Goal: Task Accomplishment & Management: Manage account settings

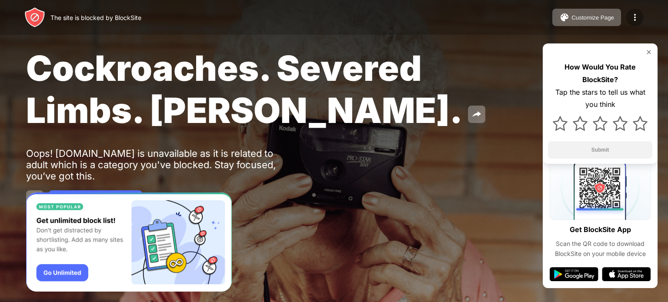
click at [631, 15] on img at bounding box center [635, 17] width 10 height 10
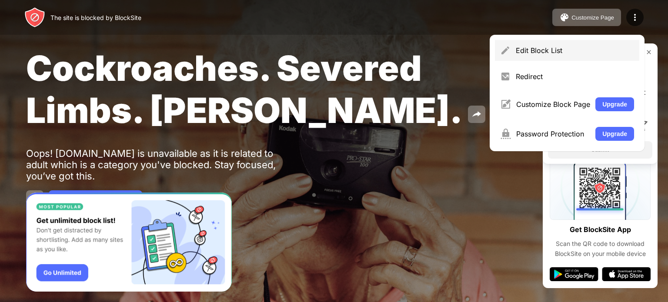
click at [562, 55] on div "Edit Block List" at bounding box center [567, 50] width 144 height 21
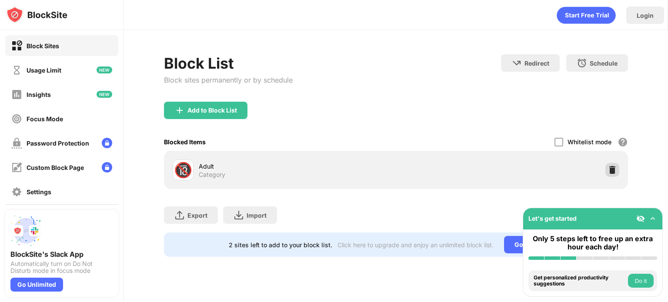
click at [611, 168] on img at bounding box center [612, 170] width 9 height 9
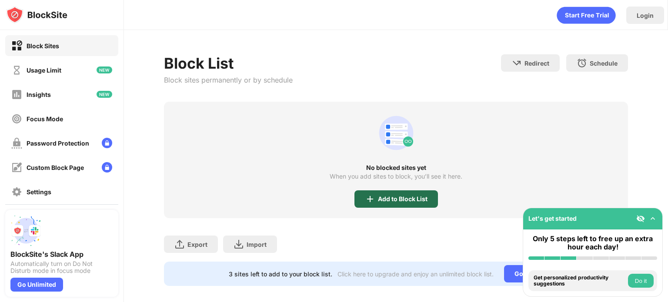
click at [414, 198] on div "Add to Block List" at bounding box center [403, 199] width 50 height 7
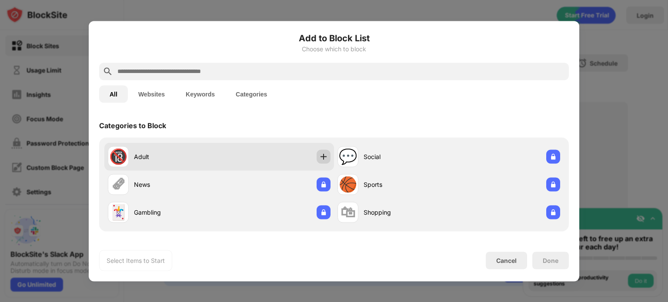
click at [320, 157] on img at bounding box center [323, 156] width 9 height 9
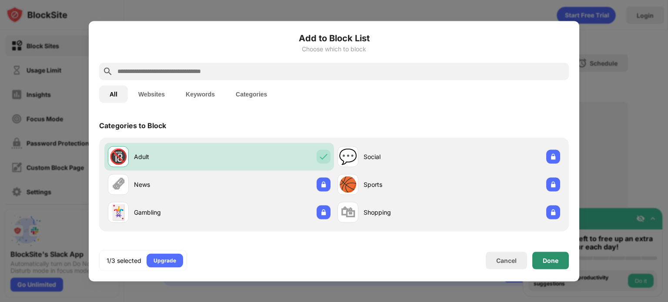
click at [554, 264] on div "Done" at bounding box center [551, 260] width 16 height 7
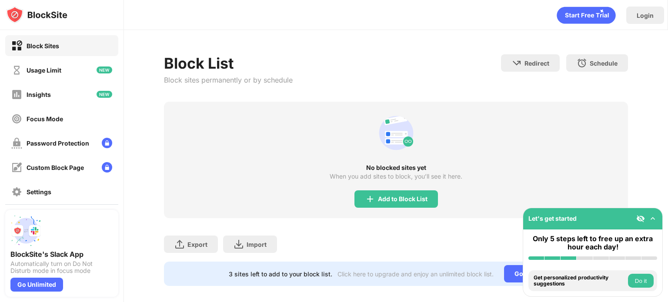
click at [383, 193] on div "Add to Block List" at bounding box center [395, 198] width 83 height 17
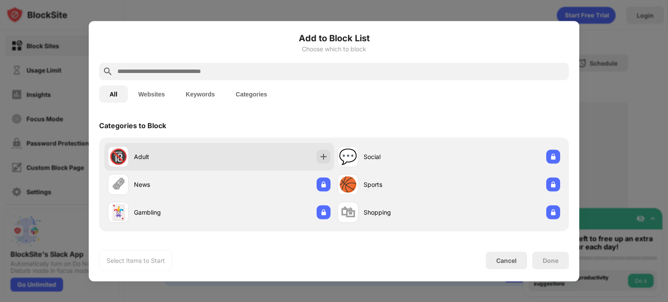
click at [322, 160] on img at bounding box center [323, 156] width 9 height 9
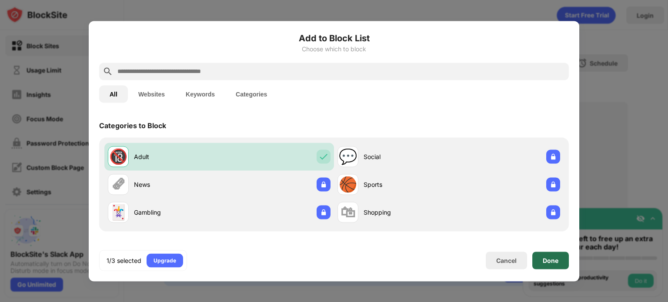
click at [558, 260] on div "Done" at bounding box center [550, 260] width 37 height 17
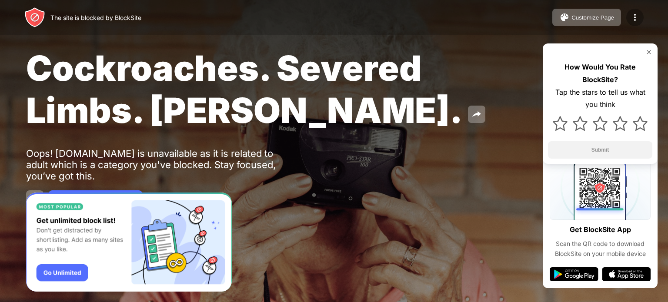
click at [636, 19] on img at bounding box center [635, 17] width 10 height 10
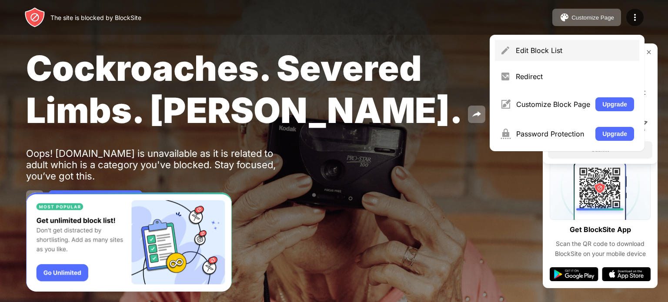
click at [588, 47] on div "Edit Block List" at bounding box center [575, 50] width 118 height 9
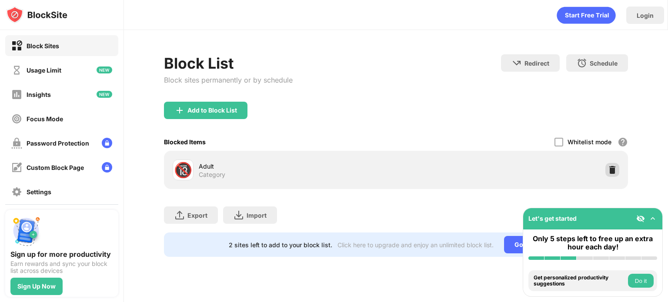
click at [612, 167] on img at bounding box center [612, 170] width 9 height 9
